Goal: Task Accomplishment & Management: Manage account settings

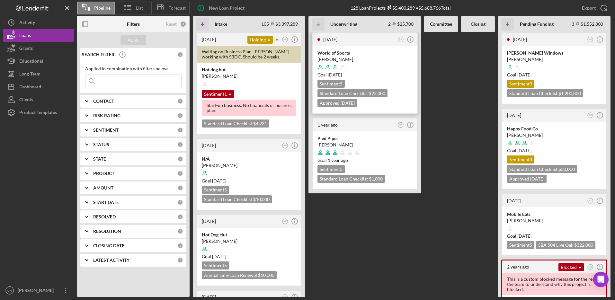
click at [385, 69] on div at bounding box center [364, 67] width 94 height 12
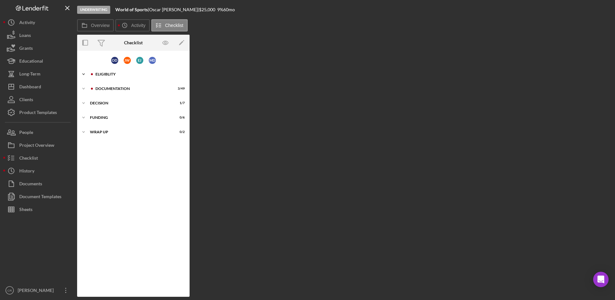
click at [108, 75] on div "Eligiblity" at bounding box center [138, 74] width 86 height 4
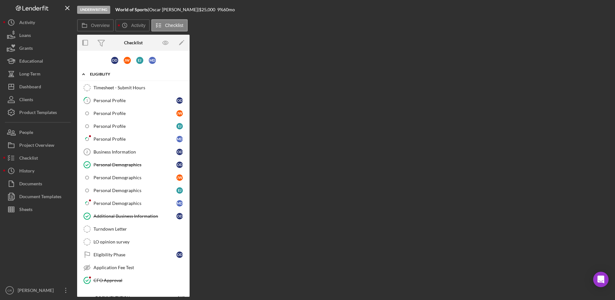
click at [108, 75] on div "Eligiblity" at bounding box center [136, 74] width 92 height 4
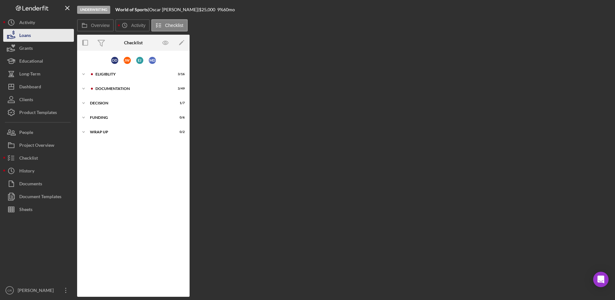
click at [27, 34] on div "Loans" at bounding box center [25, 36] width 12 height 14
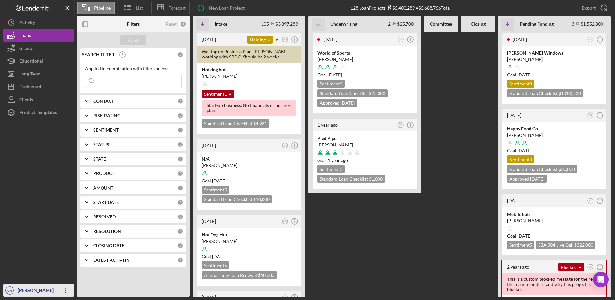
click at [37, 287] on div "[PERSON_NAME]" at bounding box center [37, 291] width 42 height 14
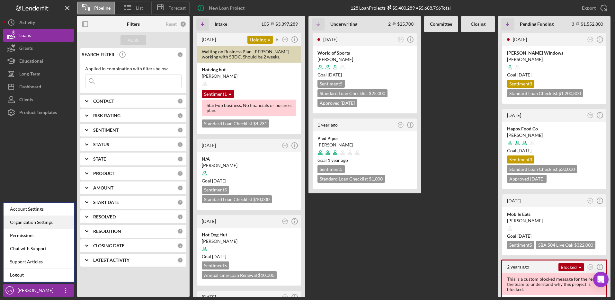
click at [29, 224] on div "Organization Settings" at bounding box center [39, 222] width 71 height 13
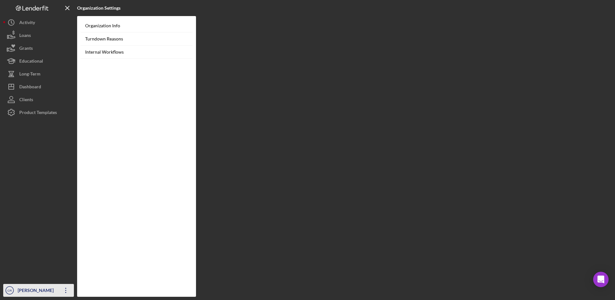
drag, startPoint x: 34, startPoint y: 292, endPoint x: 32, endPoint y: 286, distance: 6.9
click at [33, 292] on div "[PERSON_NAME]" at bounding box center [37, 291] width 42 height 14
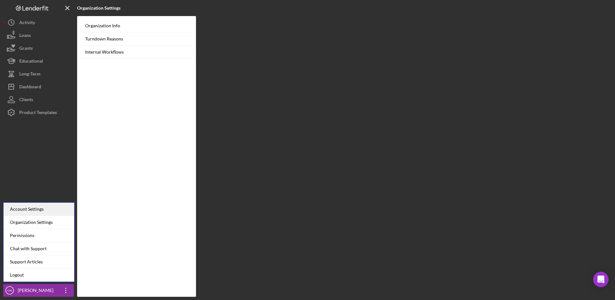
click at [31, 211] on div "Account Settings" at bounding box center [39, 209] width 71 height 13
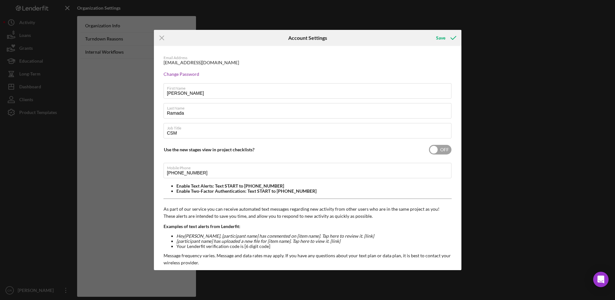
click at [432, 149] on input "checkbox" at bounding box center [440, 150] width 22 height 10
checkbox input "true"
click at [449, 39] on icon "submit" at bounding box center [453, 38] width 16 height 16
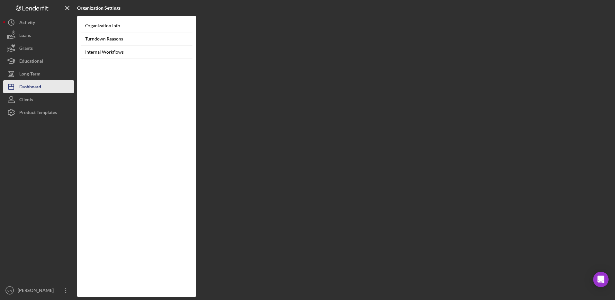
click at [33, 86] on div "Dashboard" at bounding box center [30, 87] width 22 height 14
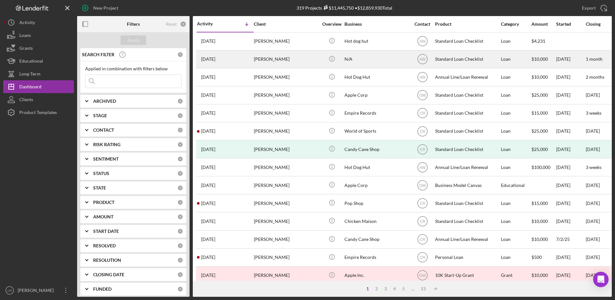
click at [279, 59] on div "[PERSON_NAME]" at bounding box center [286, 59] width 64 height 17
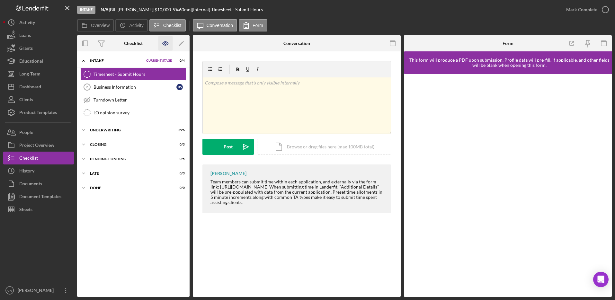
click at [163, 46] on icon "button" at bounding box center [165, 43] width 14 height 14
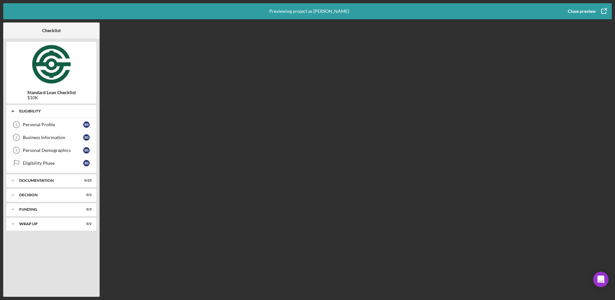
click at [17, 110] on icon "Icon/Expander" at bounding box center [12, 111] width 13 height 13
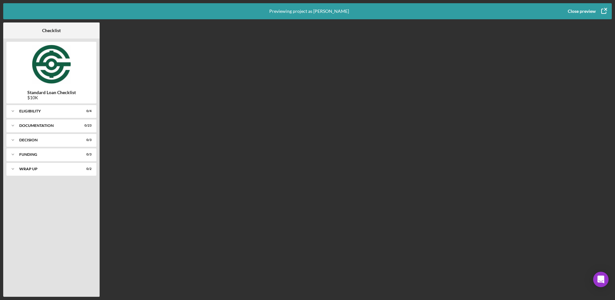
click at [590, 11] on div "Close preview" at bounding box center [582, 11] width 28 height 13
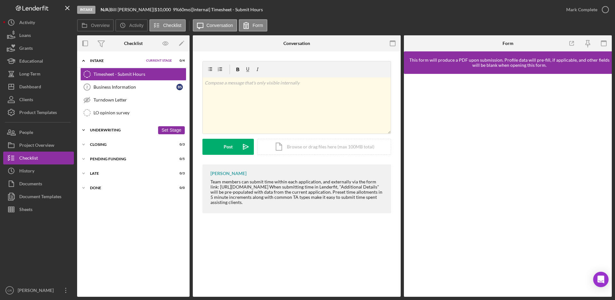
click at [98, 129] on div "Underwriting" at bounding box center [122, 130] width 65 height 4
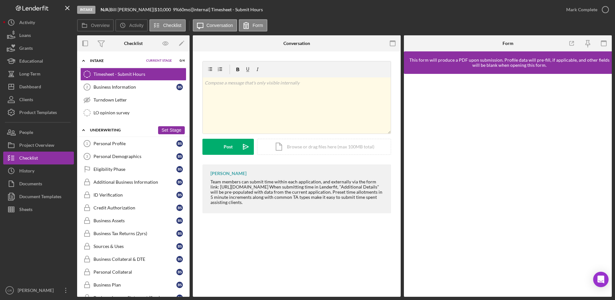
click at [93, 131] on div "Underwriting" at bounding box center [122, 130] width 65 height 4
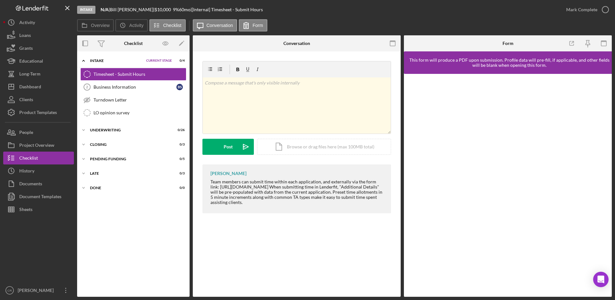
click at [97, 60] on div "Intake" at bounding box center [116, 61] width 53 height 4
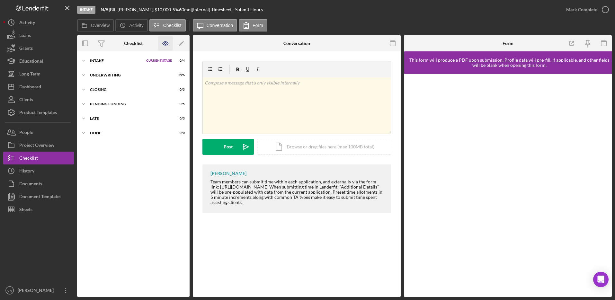
click at [163, 45] on icon "button" at bounding box center [165, 43] width 14 height 14
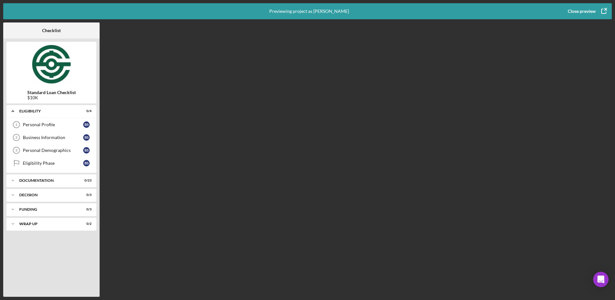
click at [584, 14] on div "Close preview" at bounding box center [582, 11] width 28 height 13
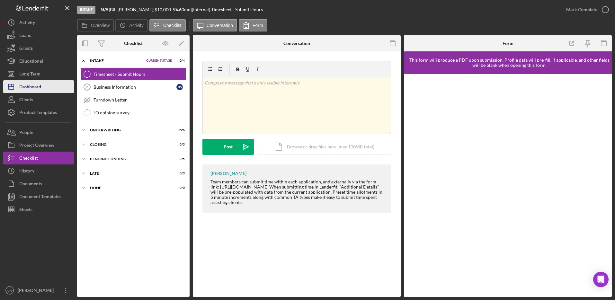
click at [41, 85] on div "Dashboard" at bounding box center [30, 87] width 22 height 14
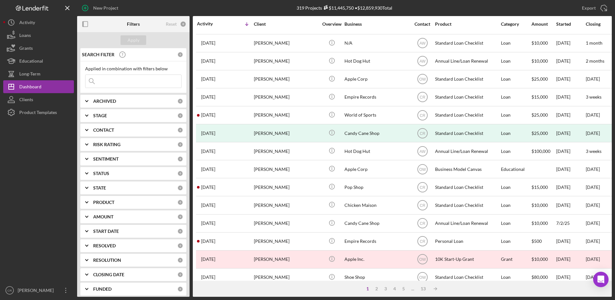
scroll to position [10, 0]
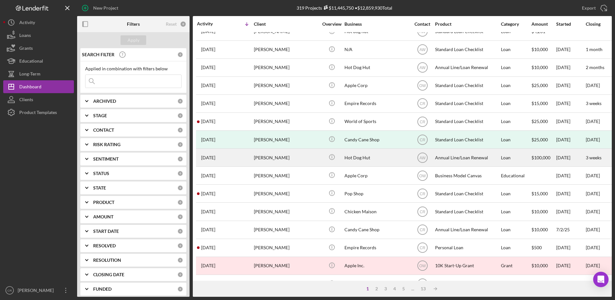
click at [286, 160] on div "[PERSON_NAME]" at bounding box center [286, 157] width 64 height 17
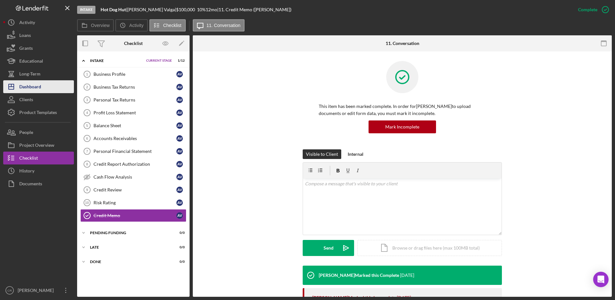
click at [39, 83] on div "Dashboard" at bounding box center [30, 87] width 22 height 14
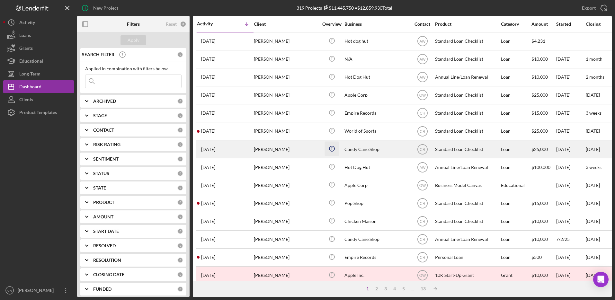
click at [332, 149] on line "button" at bounding box center [332, 149] width 0 height 2
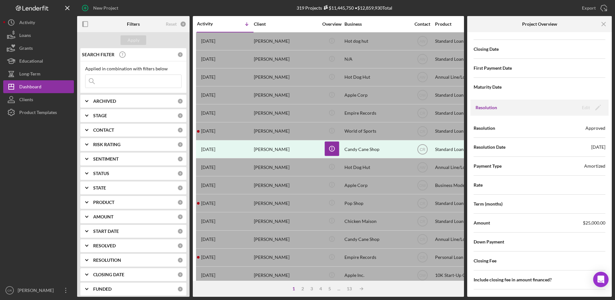
scroll to position [731, 0]
click at [603, 24] on line "button" at bounding box center [604, 24] width 4 height 4
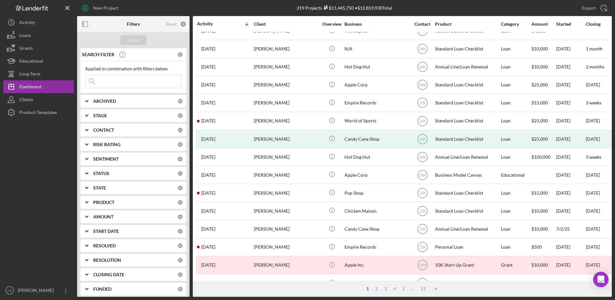
scroll to position [0, 0]
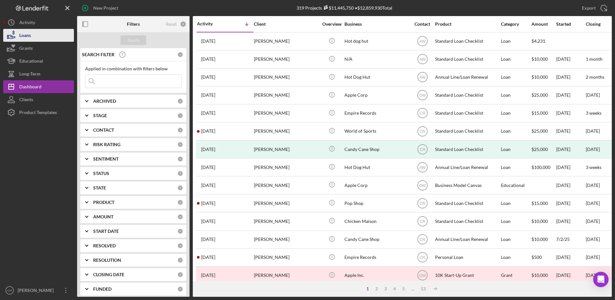
click at [22, 35] on div "Loans" at bounding box center [25, 36] width 12 height 14
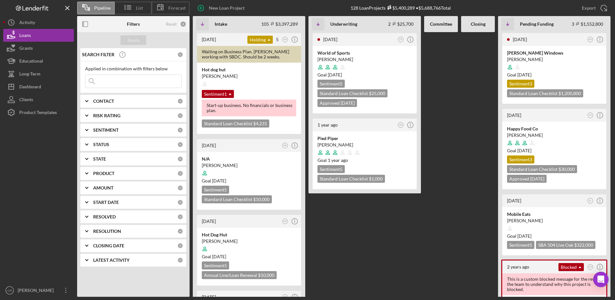
click at [105, 100] on b "CONTACT" at bounding box center [103, 101] width 21 height 5
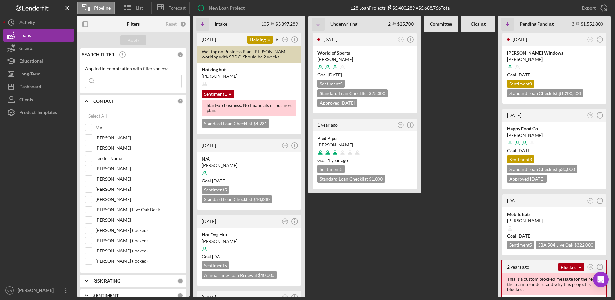
click at [89, 99] on icon "Icon/Expander" at bounding box center [87, 101] width 16 height 16
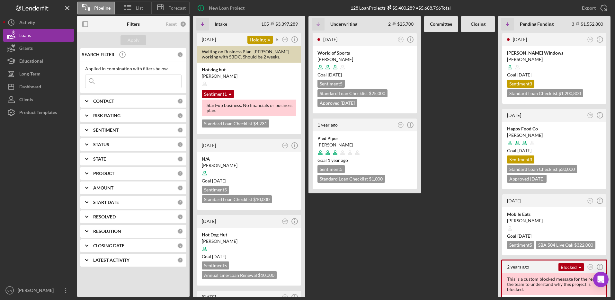
click at [111, 172] on b "PRODUCT" at bounding box center [103, 173] width 21 height 5
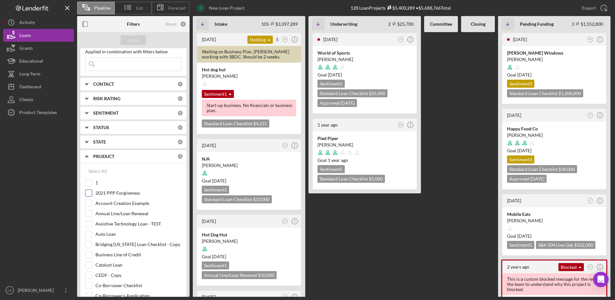
scroll to position [25, 0]
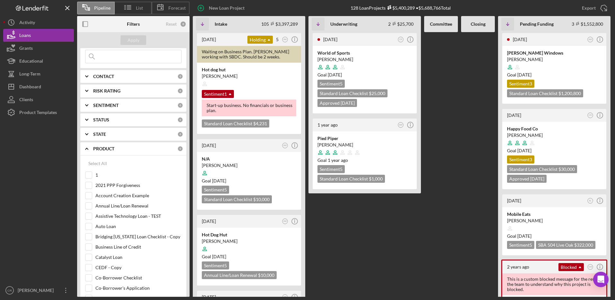
click at [86, 146] on icon "Icon/Expander" at bounding box center [87, 149] width 16 height 16
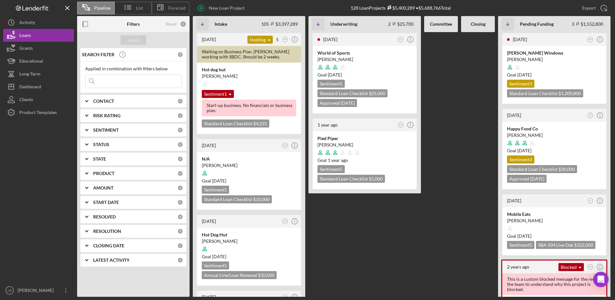
click at [107, 260] on b "LATEST ACTIVITY" at bounding box center [111, 260] width 36 height 5
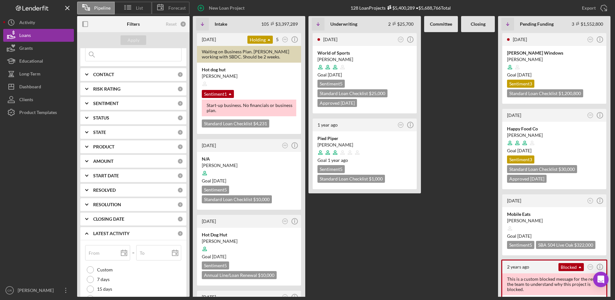
scroll to position [55, 0]
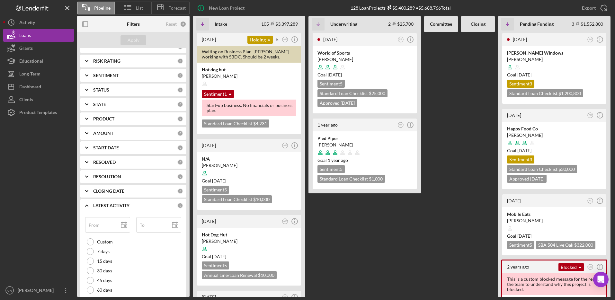
click at [86, 205] on icon "Icon/Expander" at bounding box center [87, 206] width 16 height 16
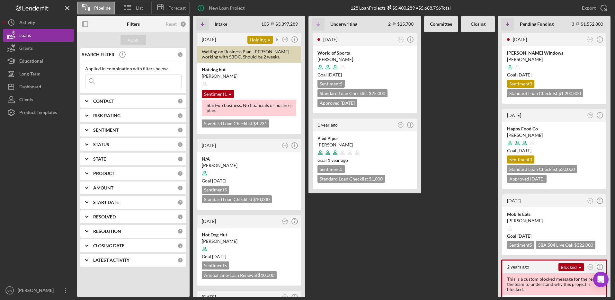
scroll to position [0, 0]
click at [295, 40] on line "button" at bounding box center [295, 40] width 0 height 2
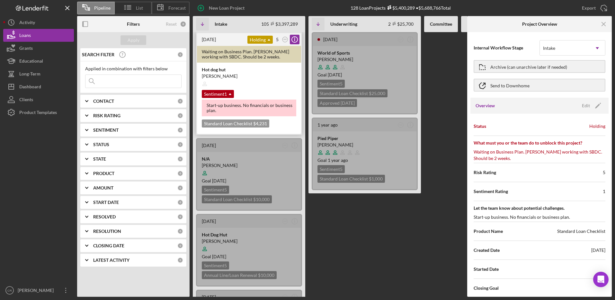
click at [262, 87] on div at bounding box center [249, 84] width 94 height 12
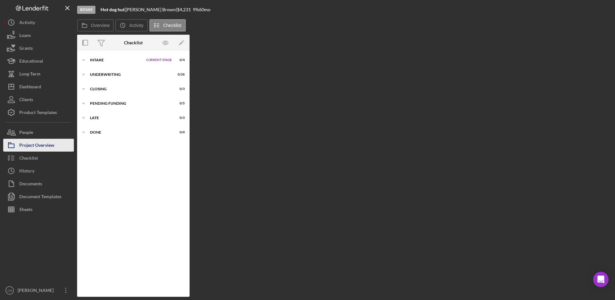
click at [40, 147] on div "Project Overview" at bounding box center [36, 146] width 35 height 14
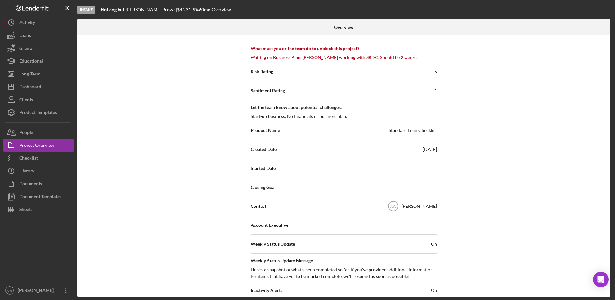
scroll to position [98, 0]
click at [33, 38] on button "Loans" at bounding box center [38, 35] width 71 height 13
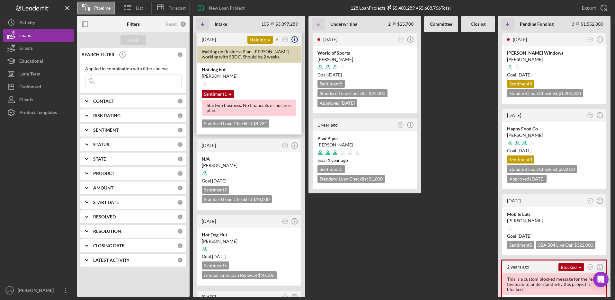
click at [296, 41] on icon "Icon/Info" at bounding box center [295, 39] width 16 height 16
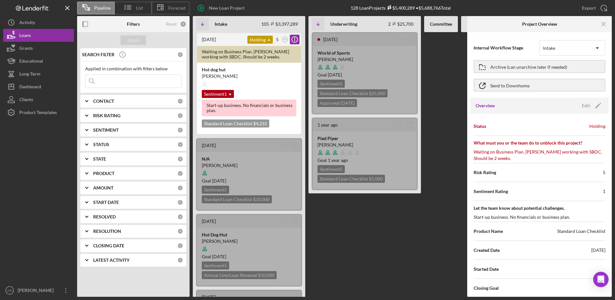
scroll to position [1, 0]
click at [585, 105] on div "Edit" at bounding box center [586, 105] width 8 height 10
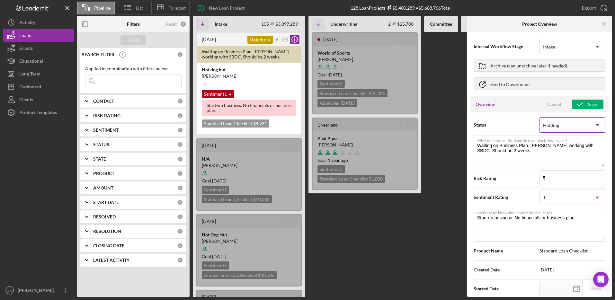
click at [556, 128] on div "Holding" at bounding box center [551, 125] width 16 height 5
click at [505, 155] on textarea "Waiting on Business Plan. [PERSON_NAME] working with SBDC. Should be 2 weeks." at bounding box center [539, 151] width 131 height 31
click at [574, 125] on div "Holding" at bounding box center [565, 125] width 50 height 15
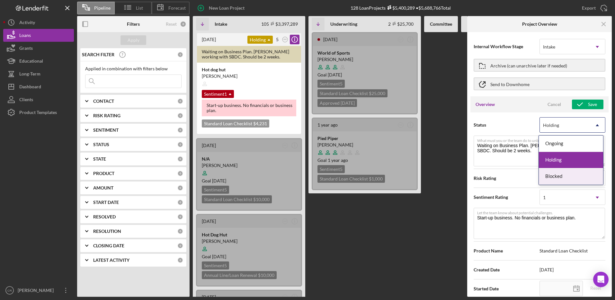
click at [566, 176] on div "Blocked" at bounding box center [571, 176] width 64 height 16
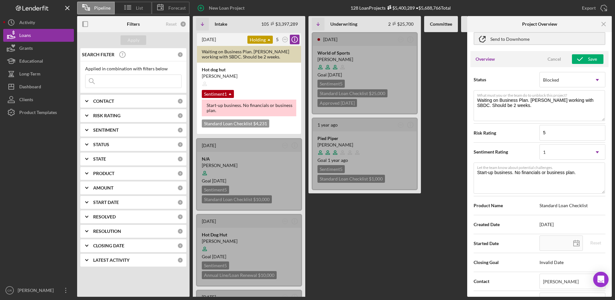
scroll to position [47, 0]
drag, startPoint x: 548, startPoint y: 132, endPoint x: 532, endPoint y: 132, distance: 16.1
click at [532, 132] on div "Risk Rating 5" at bounding box center [540, 133] width 132 height 16
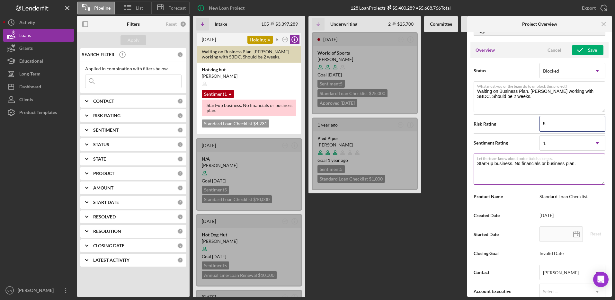
scroll to position [60, 0]
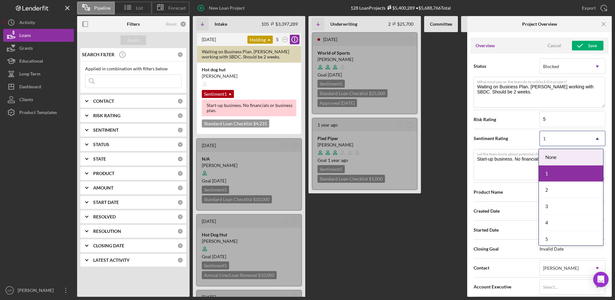
click at [556, 137] on div "1" at bounding box center [565, 138] width 50 height 15
click at [557, 222] on div "4" at bounding box center [571, 223] width 64 height 16
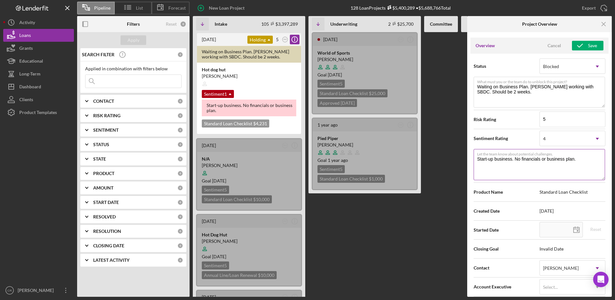
drag, startPoint x: 477, startPoint y: 160, endPoint x: 585, endPoint y: 161, distance: 107.3
click at [585, 161] on textarea "Start-up business. No financials or business plan." at bounding box center [539, 164] width 131 height 31
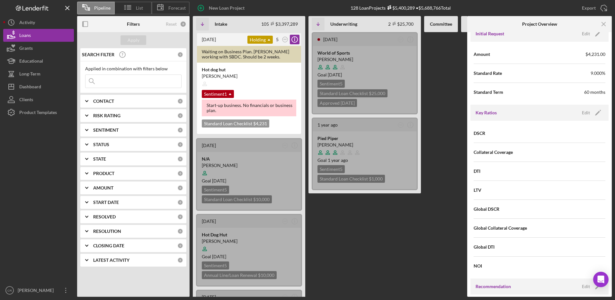
scroll to position [426, 0]
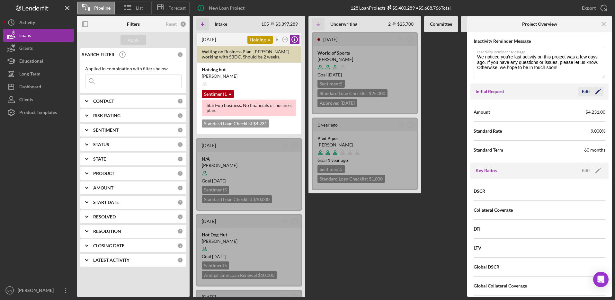
click at [582, 91] on div "Edit" at bounding box center [586, 92] width 8 height 10
click at [552, 92] on div "Cancel" at bounding box center [553, 92] width 13 height 10
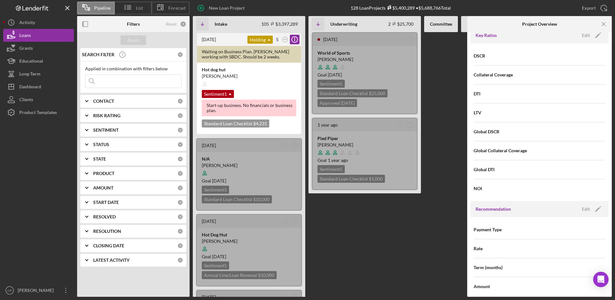
scroll to position [570, 0]
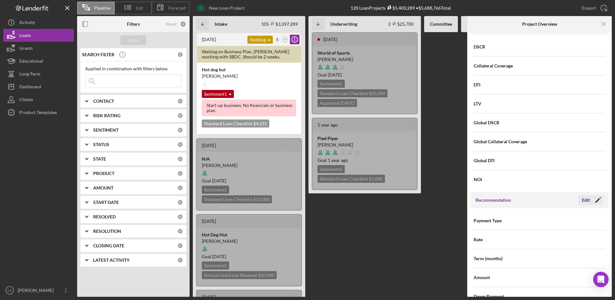
click at [584, 202] on div "Edit" at bounding box center [586, 200] width 8 height 10
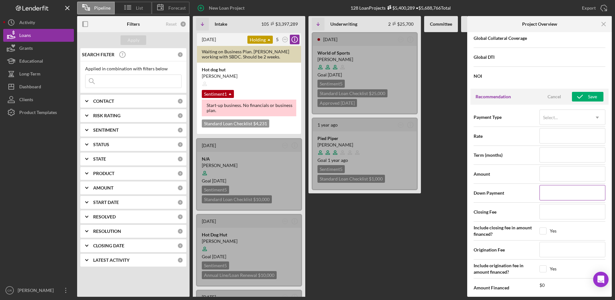
scroll to position [680, 0]
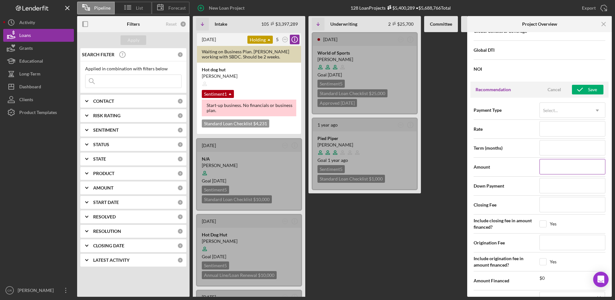
click at [558, 168] on input at bounding box center [572, 166] width 66 height 15
type input "$5"
type input "$50"
type input "$500"
type input "$5,000"
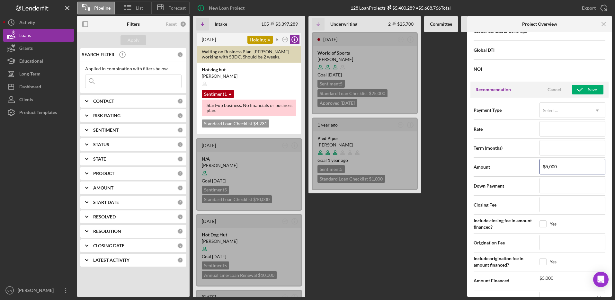
type input "$5,000"
click at [515, 173] on div "Amount $5,000" at bounding box center [540, 167] width 132 height 16
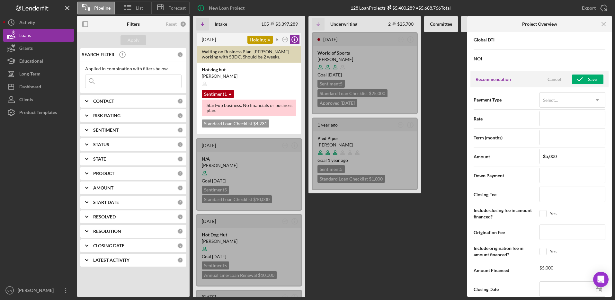
scroll to position [691, 0]
click at [582, 79] on icon "button" at bounding box center [580, 79] width 16 height 16
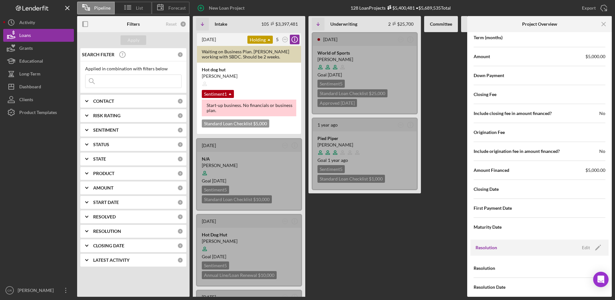
scroll to position [797, 0]
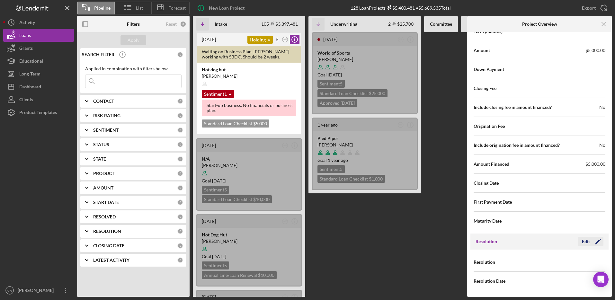
click at [590, 242] on icon "Icon/Edit" at bounding box center [598, 242] width 16 height 16
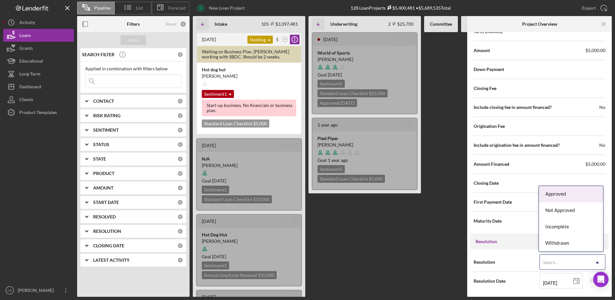
click at [556, 262] on div "Select..." at bounding box center [550, 262] width 15 height 5
click at [556, 196] on div "Approved" at bounding box center [571, 194] width 64 height 16
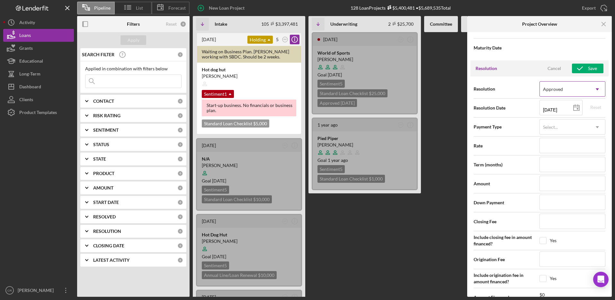
scroll to position [985, 0]
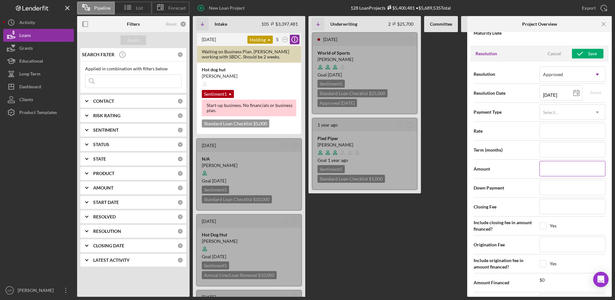
click at [546, 167] on input at bounding box center [572, 168] width 66 height 15
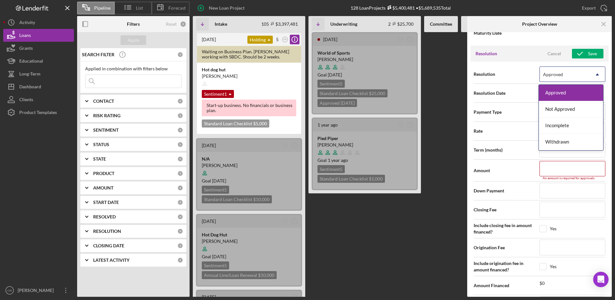
click at [553, 76] on div "Approved" at bounding box center [553, 74] width 20 height 5
click at [559, 126] on div "Incomplete" at bounding box center [571, 126] width 64 height 16
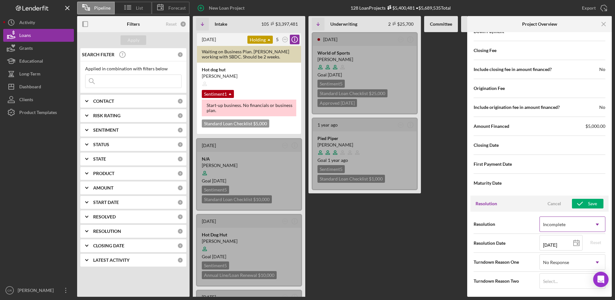
click at [556, 225] on div "Incomplete" at bounding box center [554, 224] width 22 height 5
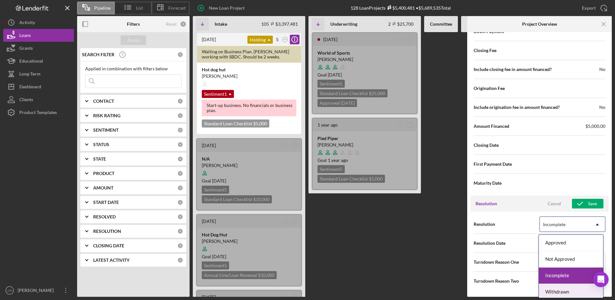
click at [557, 290] on div "Withdrawn" at bounding box center [571, 292] width 64 height 16
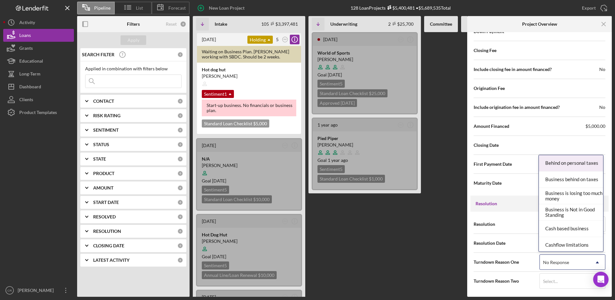
click at [549, 265] on div "No Response" at bounding box center [556, 262] width 26 height 5
type input "cash"
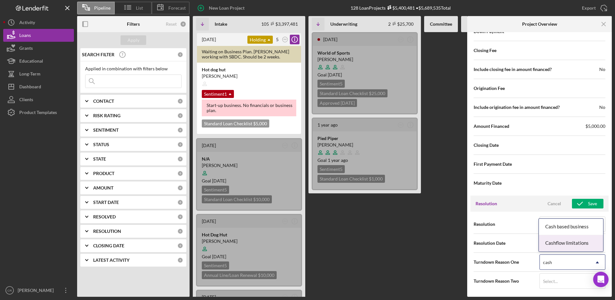
click at [559, 240] on div "Cashflow limitations" at bounding box center [571, 243] width 64 height 16
click at [553, 205] on div "Cancel" at bounding box center [553, 204] width 13 height 10
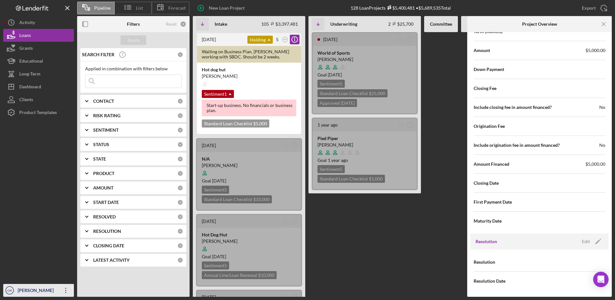
click at [35, 293] on div "[PERSON_NAME]" at bounding box center [37, 291] width 42 height 14
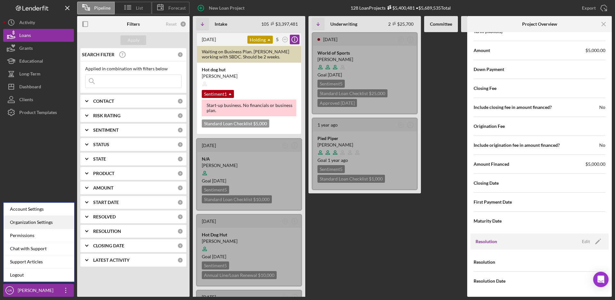
click at [31, 225] on div "Organization Settings" at bounding box center [39, 222] width 71 height 13
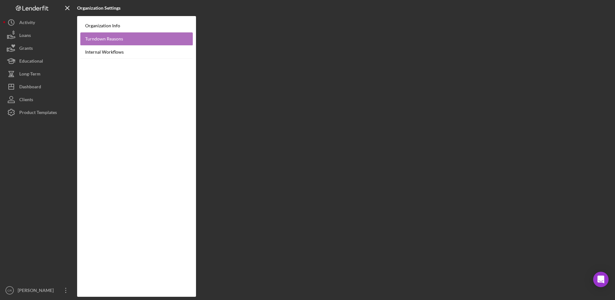
click at [105, 41] on link "Turndown Reasons" at bounding box center [136, 38] width 112 height 13
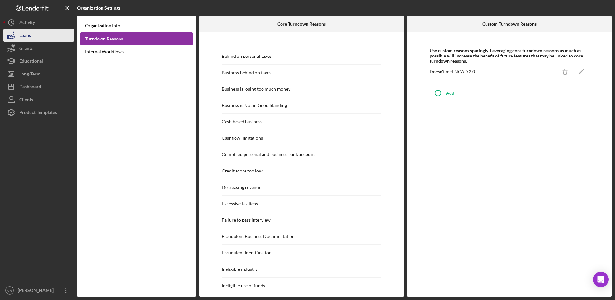
click at [31, 38] on button "Loans" at bounding box center [38, 35] width 71 height 13
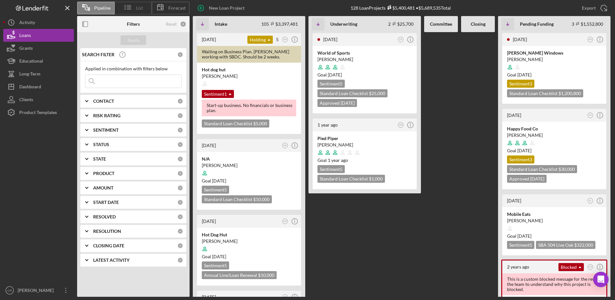
click at [135, 6] on icon at bounding box center [128, 7] width 16 height 16
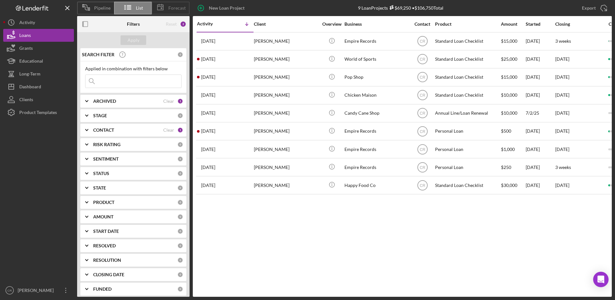
click at [178, 8] on span "Forecast" at bounding box center [176, 7] width 17 height 5
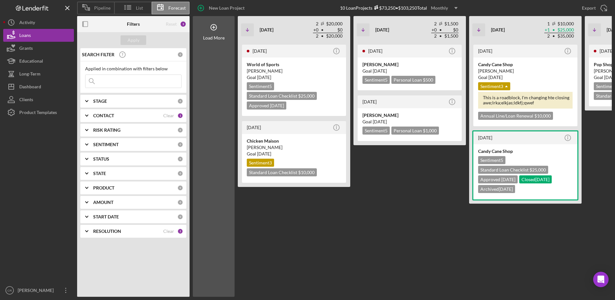
click at [440, 6] on div "Monthly" at bounding box center [439, 8] width 17 height 10
click at [442, 38] on div "Quarterly" at bounding box center [445, 36] width 26 height 13
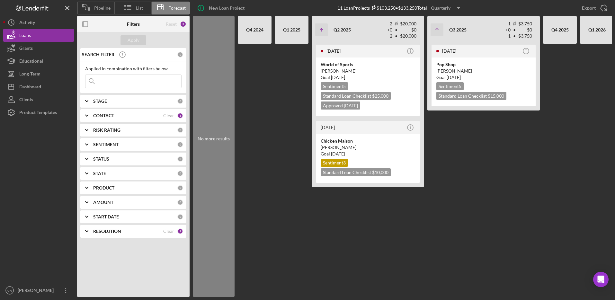
click at [437, 9] on div "Quarterly" at bounding box center [441, 8] width 20 height 10
click at [439, 49] on div "Yearly" at bounding box center [447, 49] width 26 height 13
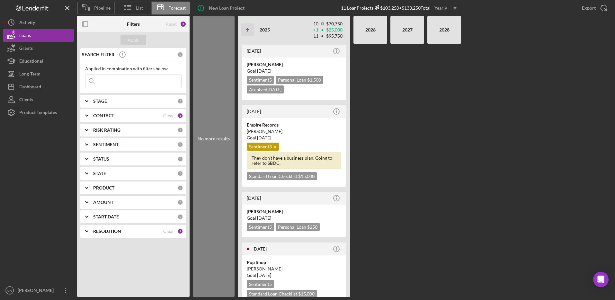
click at [449, 6] on icon "Icon/Dropdown Arrow" at bounding box center [455, 8] width 16 height 16
click at [451, 22] on div "Monthly" at bounding box center [447, 23] width 26 height 13
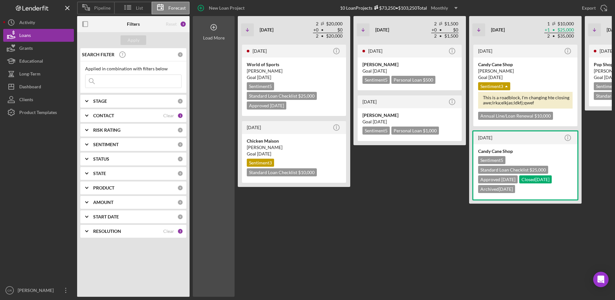
click at [214, 29] on icon at bounding box center [214, 27] width 16 height 16
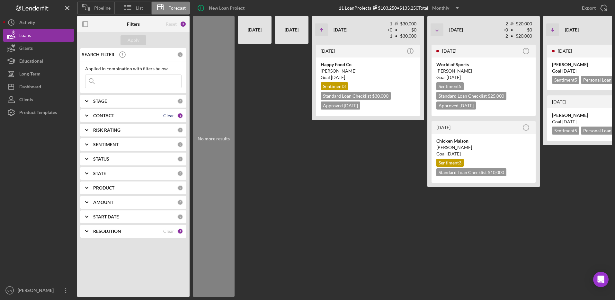
click at [166, 116] on div "Clear" at bounding box center [168, 115] width 11 height 5
click at [137, 41] on div "Apply" at bounding box center [134, 40] width 12 height 10
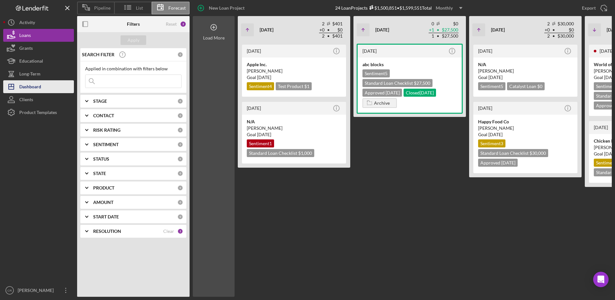
click at [37, 88] on div "Dashboard" at bounding box center [30, 87] width 22 height 14
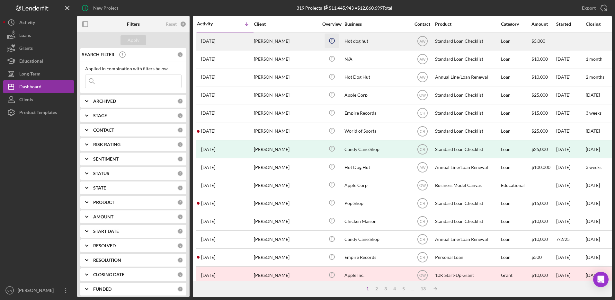
click at [331, 40] on icon "Icon/Info" at bounding box center [331, 40] width 14 height 14
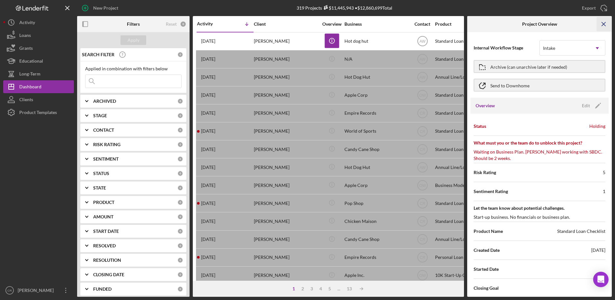
click at [603, 25] on icon "Icon/Menu Close" at bounding box center [604, 24] width 14 height 14
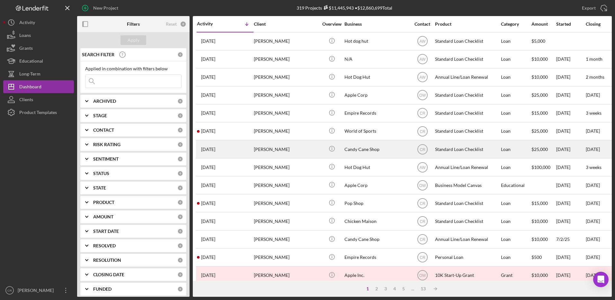
click at [298, 153] on div "[PERSON_NAME]" at bounding box center [286, 149] width 64 height 17
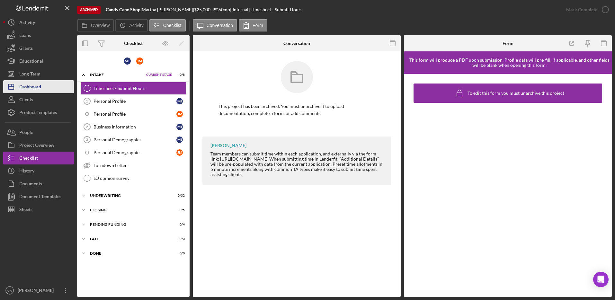
click at [34, 85] on div "Dashboard" at bounding box center [30, 87] width 22 height 14
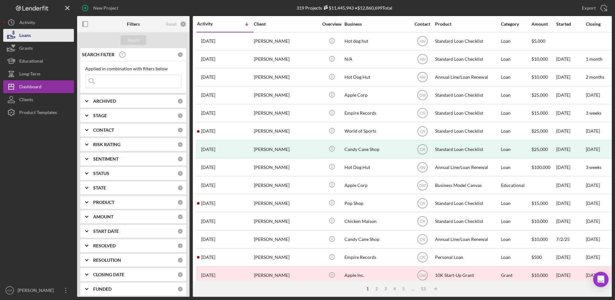
click at [29, 35] on div "Loans" at bounding box center [25, 36] width 12 height 14
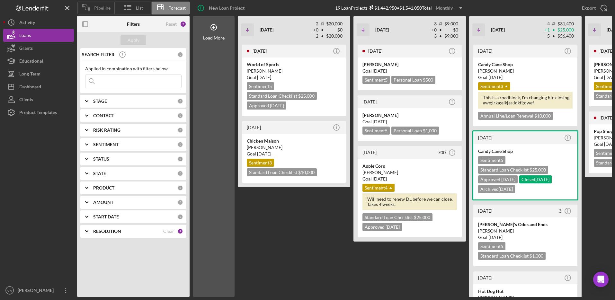
click at [94, 5] on span "Pipeline" at bounding box center [102, 7] width 16 height 5
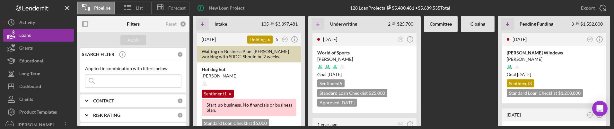
drag, startPoint x: 74, startPoint y: 128, endPoint x: 82, endPoint y: 205, distance: 77.6
click at [82, 129] on html "Pipeline List Forecast New Loan Project 128 Loan Projects $5,400,481 • $5,689,5…" at bounding box center [307, 64] width 614 height 129
click at [457, 93] on div at bounding box center [441, 79] width 34 height 94
drag, startPoint x: 609, startPoint y: 127, endPoint x: 596, endPoint y: 219, distance: 93.4
click at [596, 129] on html "Pipeline List Forecast New Loan Project 128 Loan Projects $5,400,481 • $5,689,5…" at bounding box center [307, 64] width 614 height 129
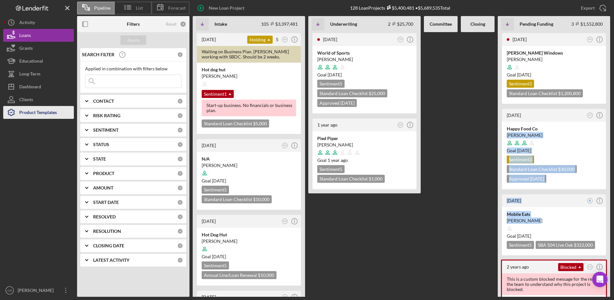
click at [53, 112] on div "Product Templates" at bounding box center [38, 113] width 38 height 14
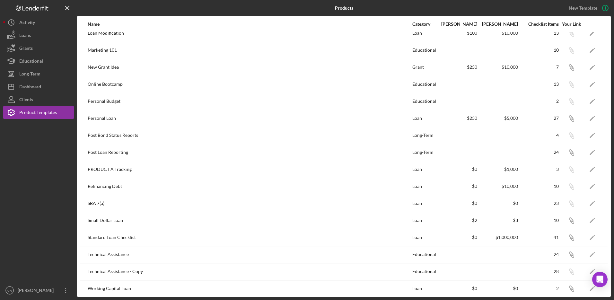
scroll to position [233, 0]
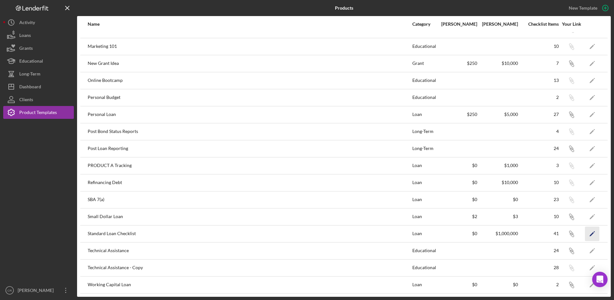
click at [585, 233] on icon "Icon/Edit" at bounding box center [592, 234] width 14 height 14
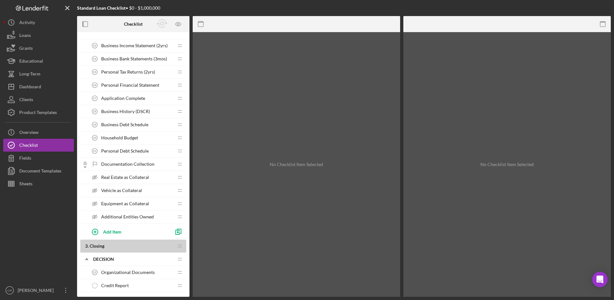
scroll to position [337, 0]
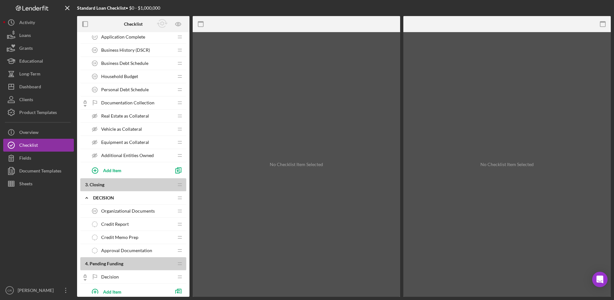
click at [119, 116] on span "Real Estate as Collateral" at bounding box center [125, 115] width 48 height 5
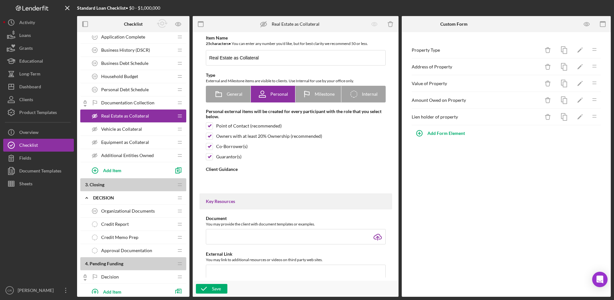
type textarea "<div>In your collateral form, you noted that you have real estate that could po…"
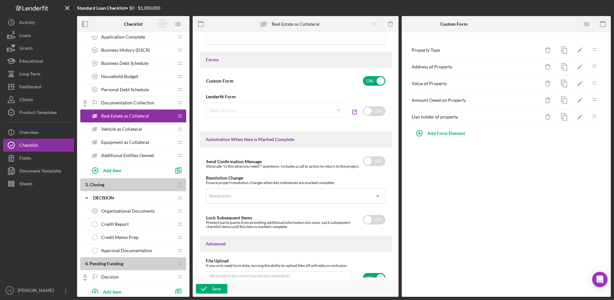
scroll to position [383, 0]
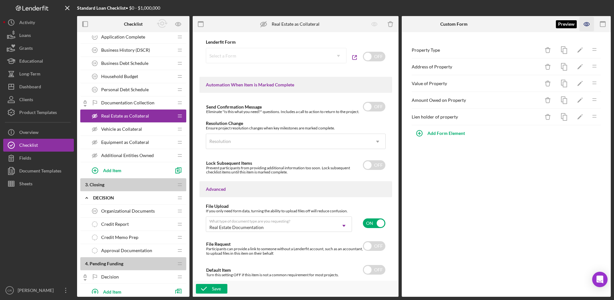
click at [585, 25] on icon "button" at bounding box center [586, 24] width 5 height 4
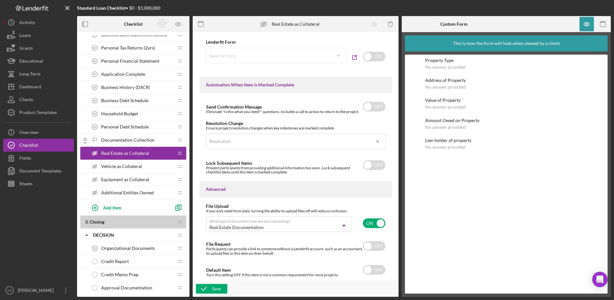
scroll to position [230, 0]
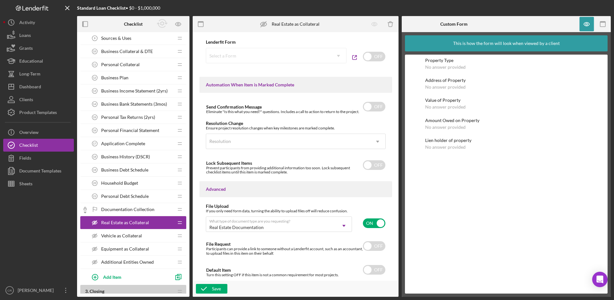
click at [139, 126] on div "Personal Financial Statement 16 Personal Financial Statement" at bounding box center [130, 130] width 85 height 13
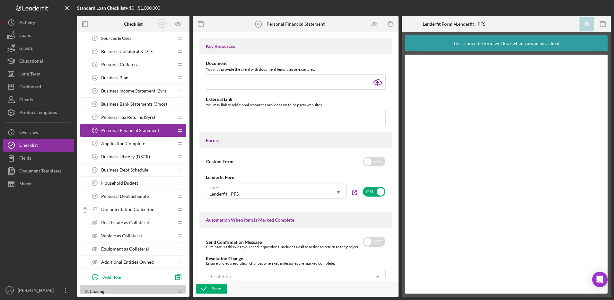
scroll to position [254, 0]
